Goal: Task Accomplishment & Management: Manage account settings

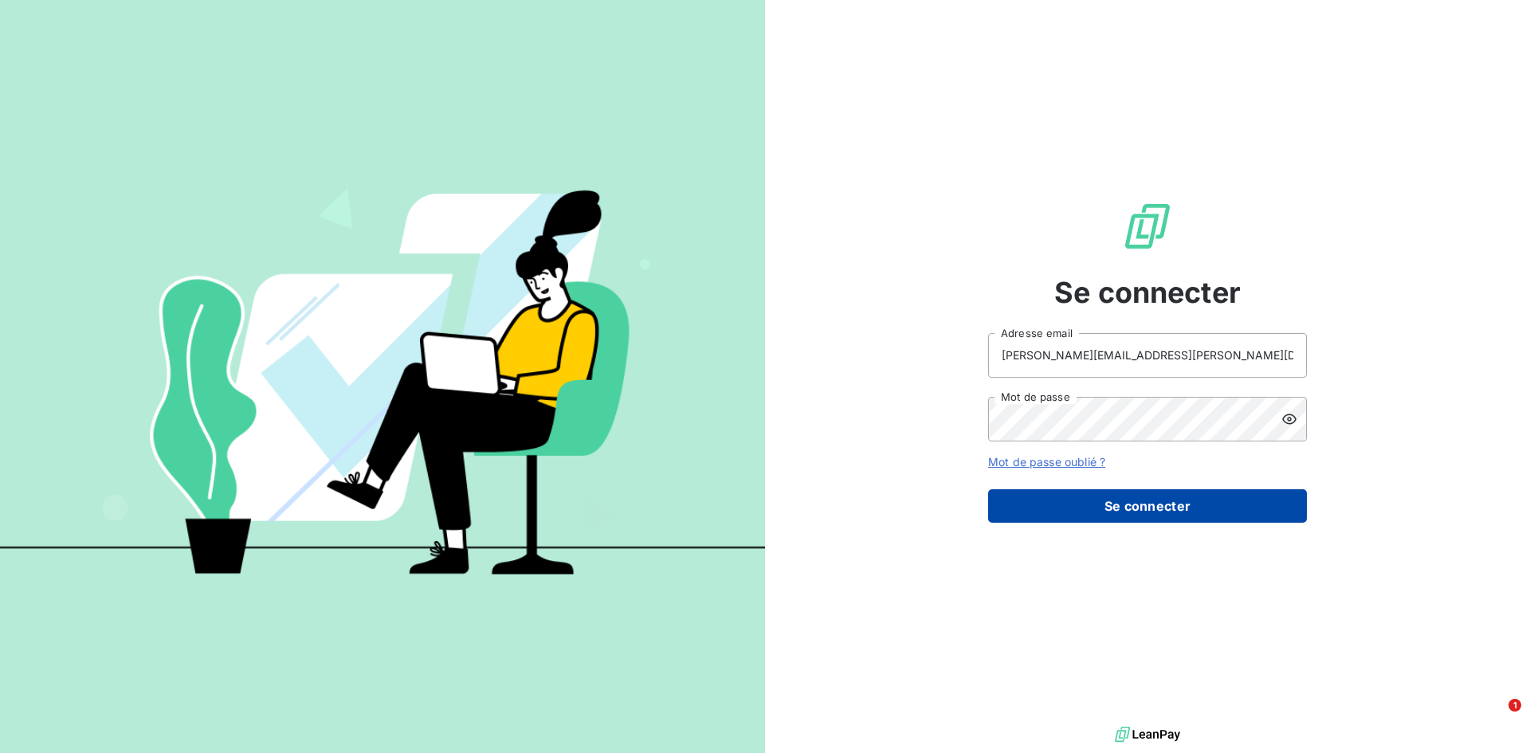
click at [1008, 460] on button "Se connecter" at bounding box center [1147, 505] width 319 height 33
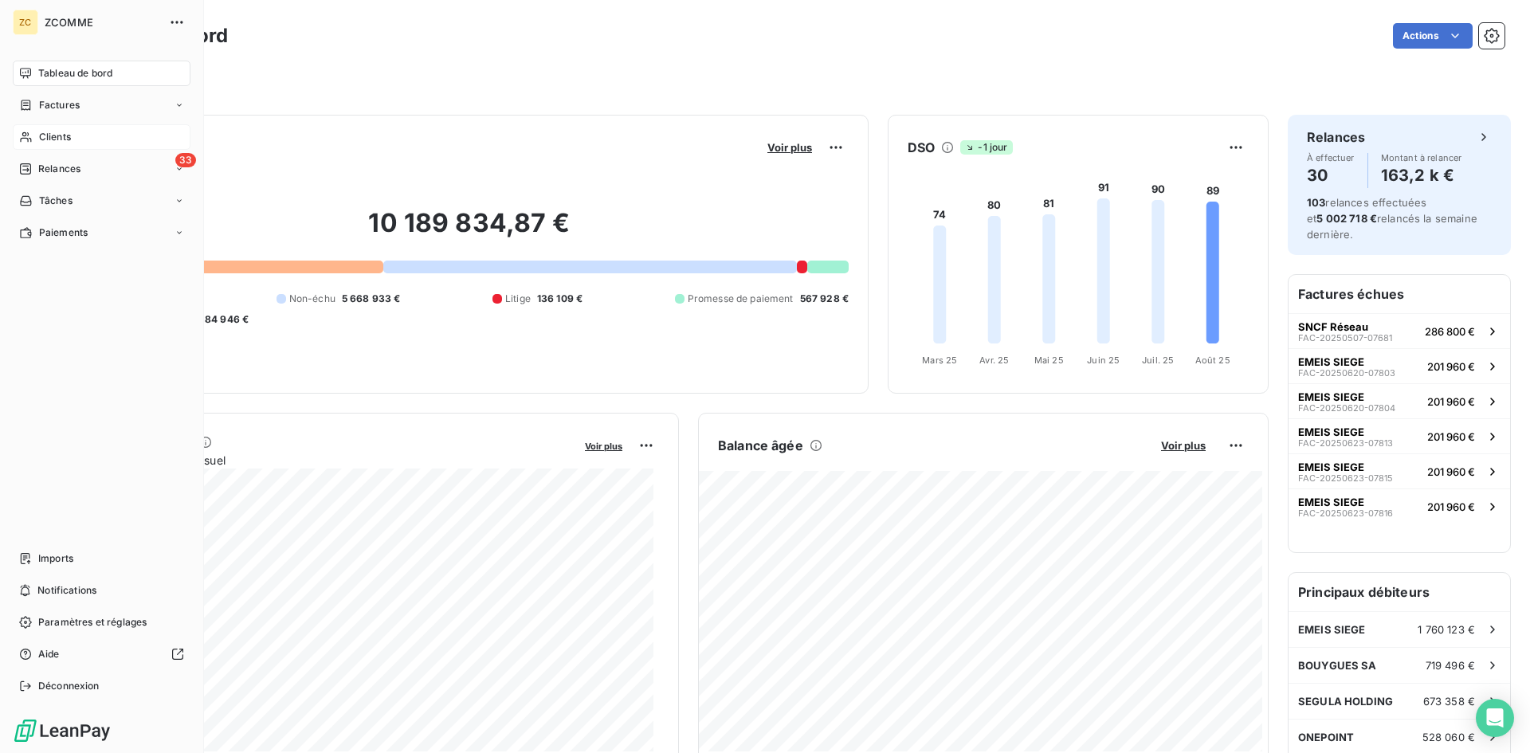
click at [44, 134] on span "Clients" at bounding box center [55, 137] width 32 height 14
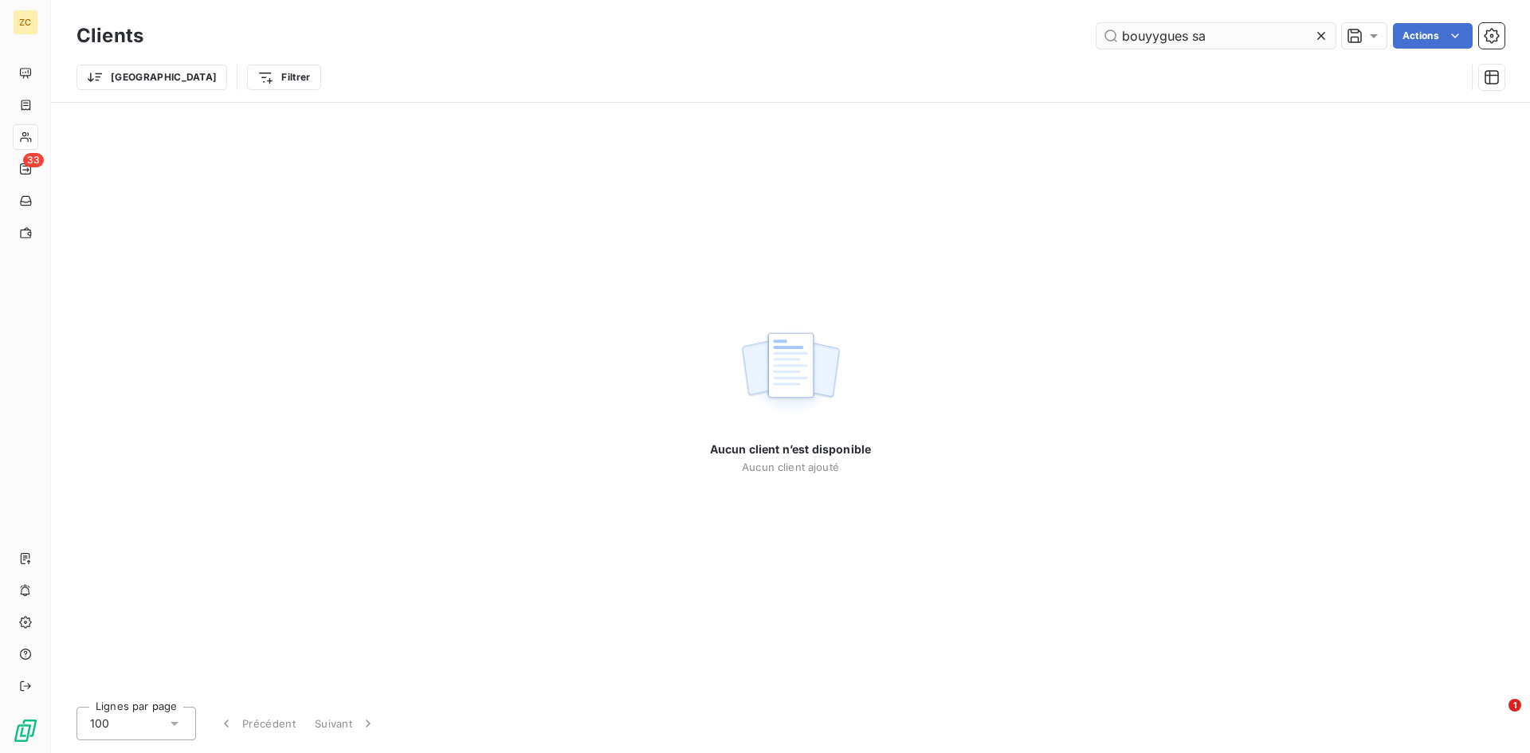
click at [1162, 43] on input "bouyygues sa" at bounding box center [1216, 36] width 239 height 26
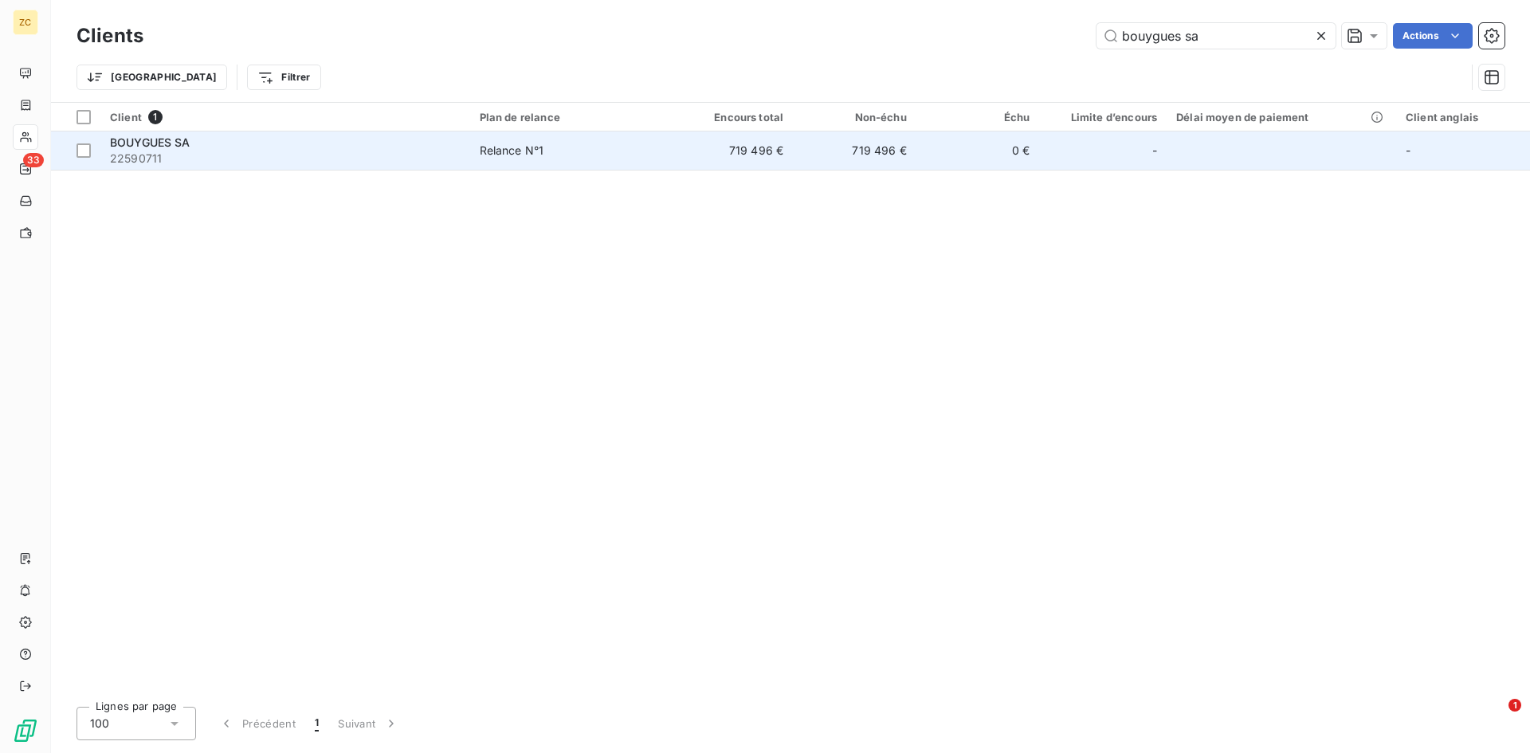
type input "bouygues sa"
click at [181, 143] on span "BOUYGUES SA" at bounding box center [150, 142] width 80 height 14
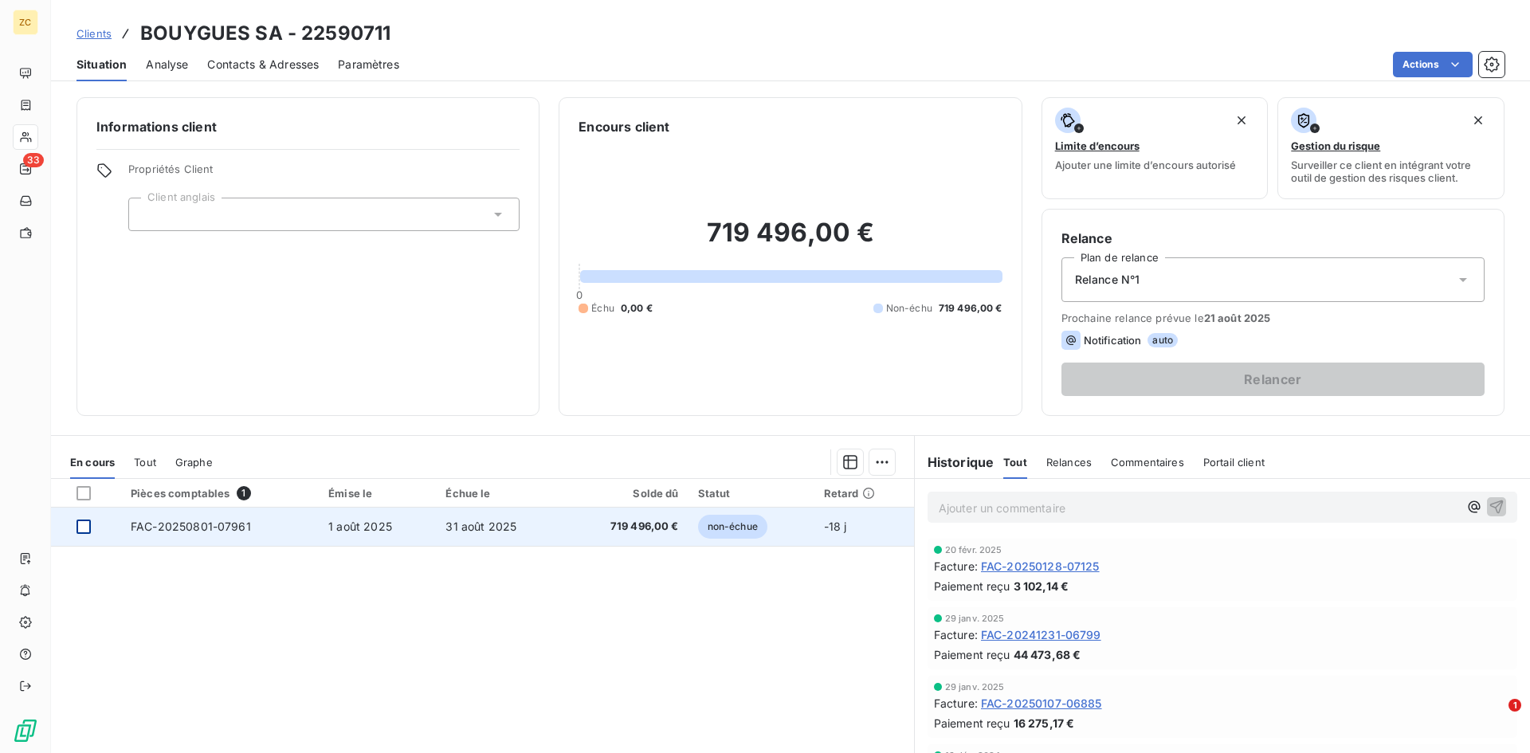
click at [84, 524] on div at bounding box center [84, 527] width 14 height 14
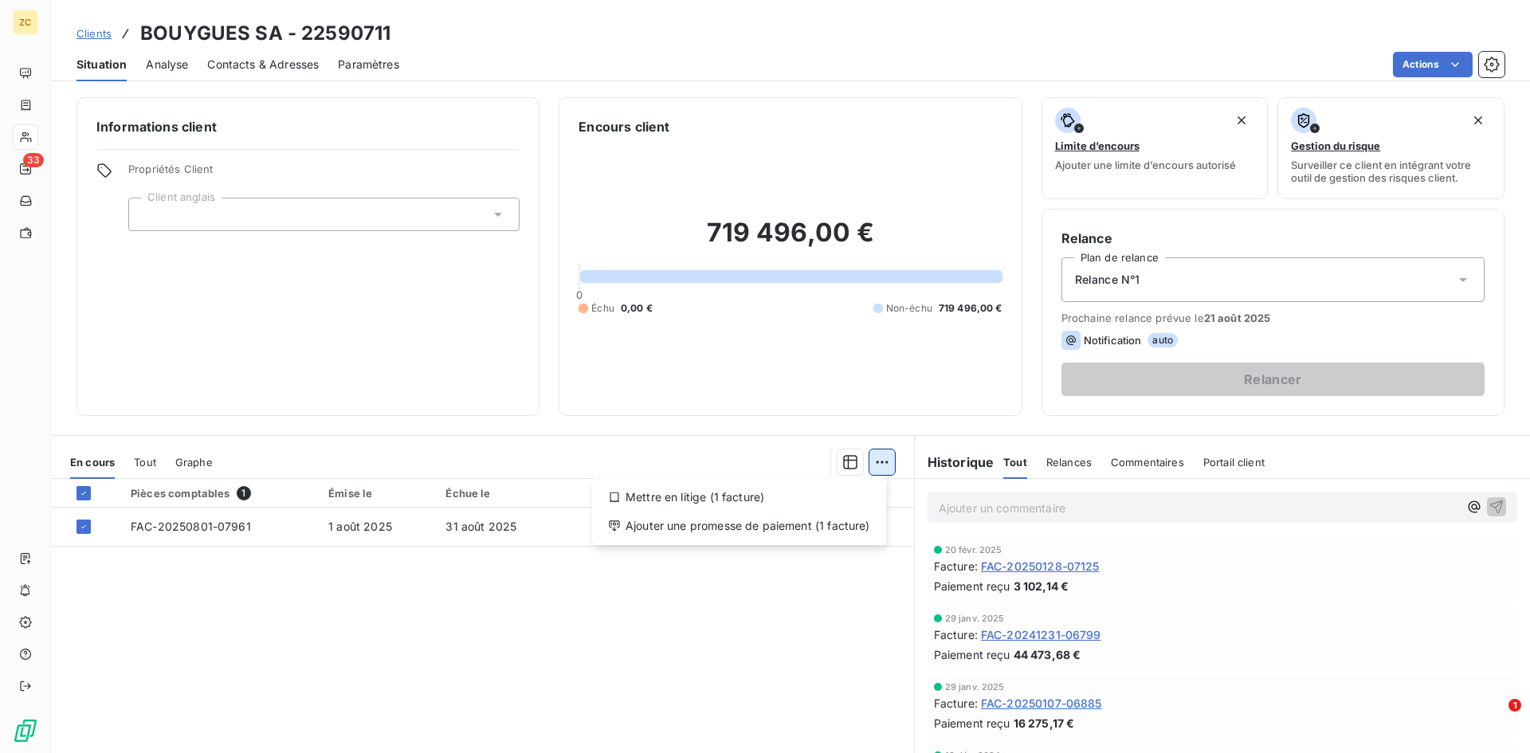
click at [873, 467] on html "ZC 33 Clients BOUYGUES SA - 22590711 Situation Analyse Contacts & Adresses Para…" at bounding box center [765, 376] width 1530 height 753
click at [797, 524] on div "Ajouter une promesse de paiement (1 facture)" at bounding box center [739, 526] width 281 height 26
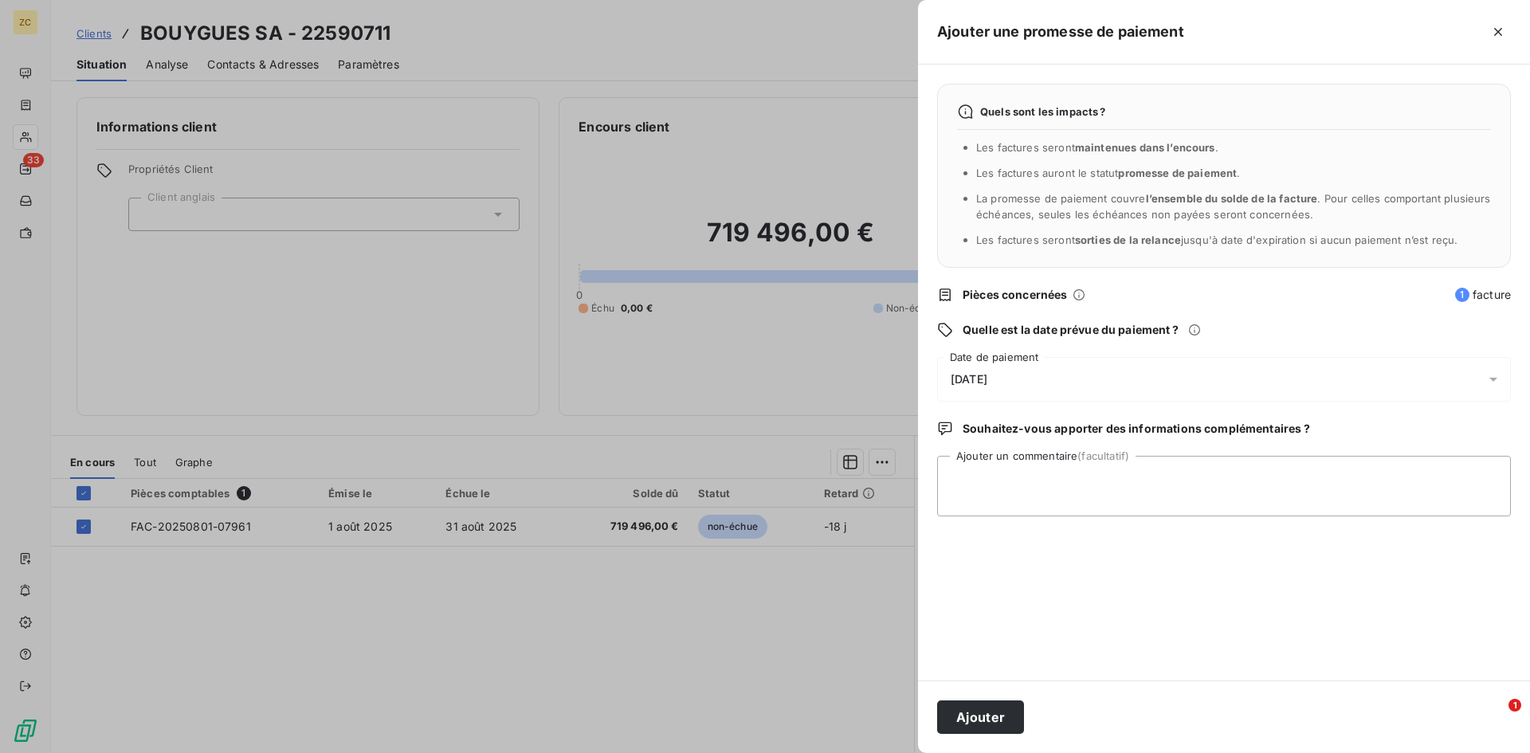
click at [980, 377] on span "[DATE]" at bounding box center [969, 379] width 37 height 13
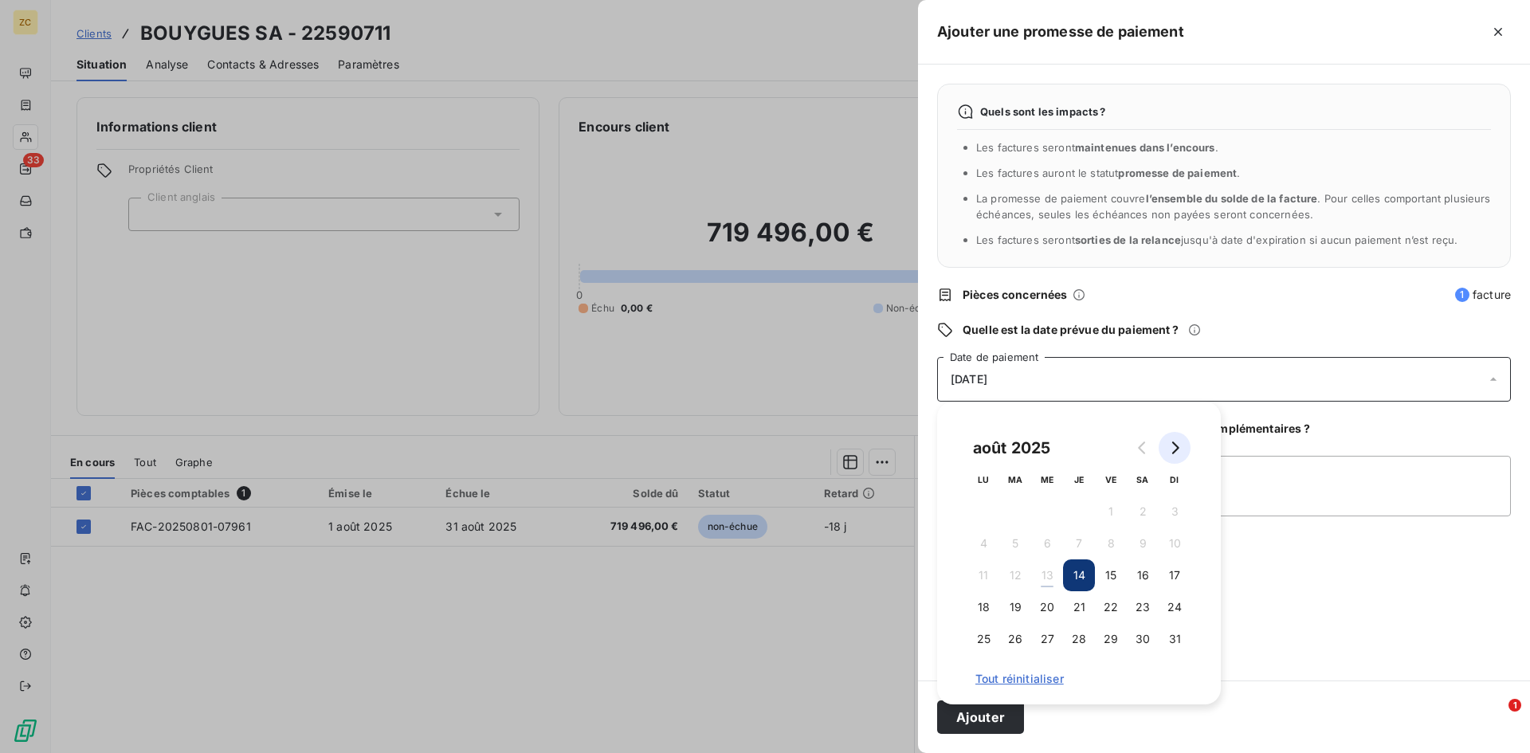
click at [1168, 447] on icon "Go to next month" at bounding box center [1174, 448] width 13 height 13
click at [1145, 449] on icon "Go to previous month" at bounding box center [1143, 448] width 13 height 13
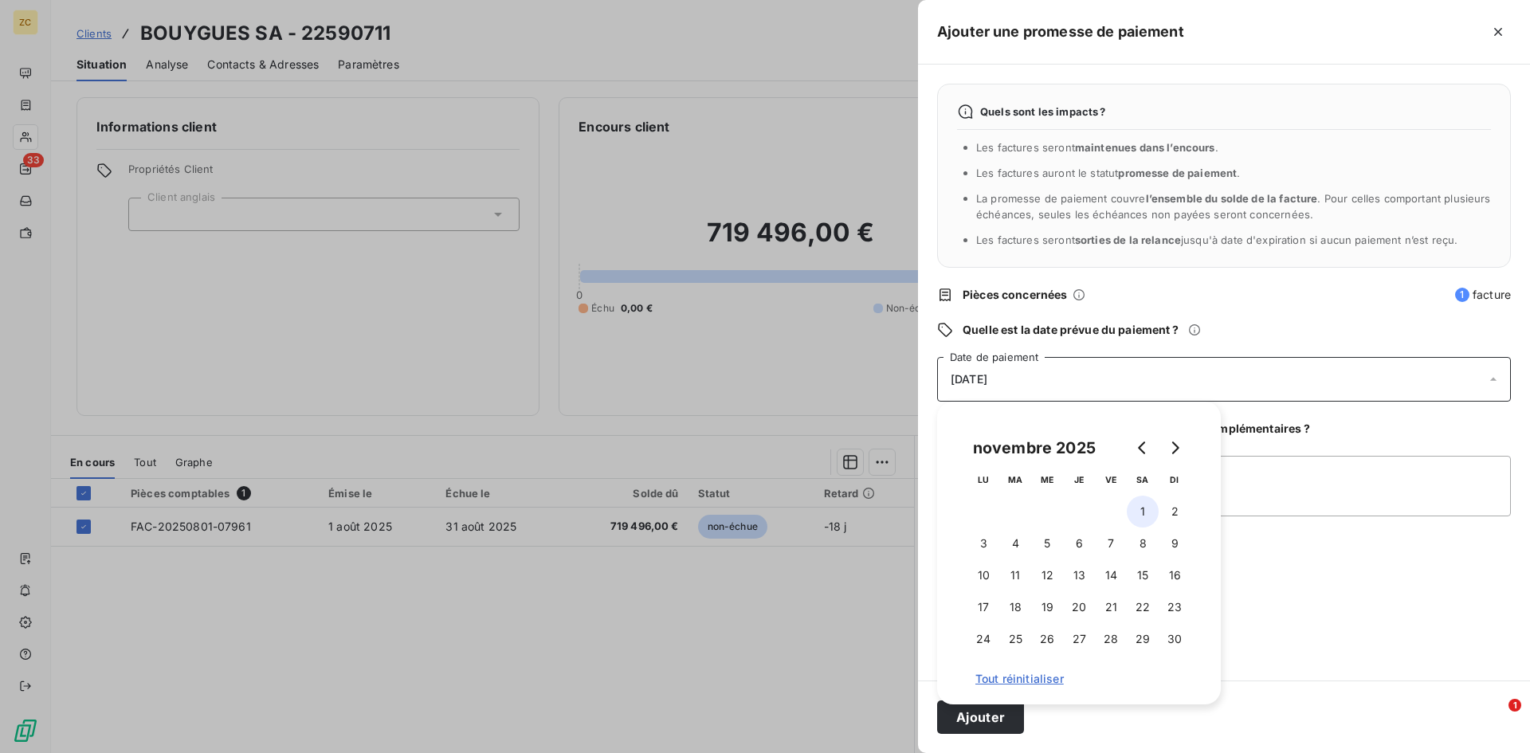
click at [1141, 506] on button "1" at bounding box center [1143, 512] width 32 height 32
click at [1000, 722] on button "Ajouter" at bounding box center [980, 717] width 87 height 33
